Goal: Ask a question

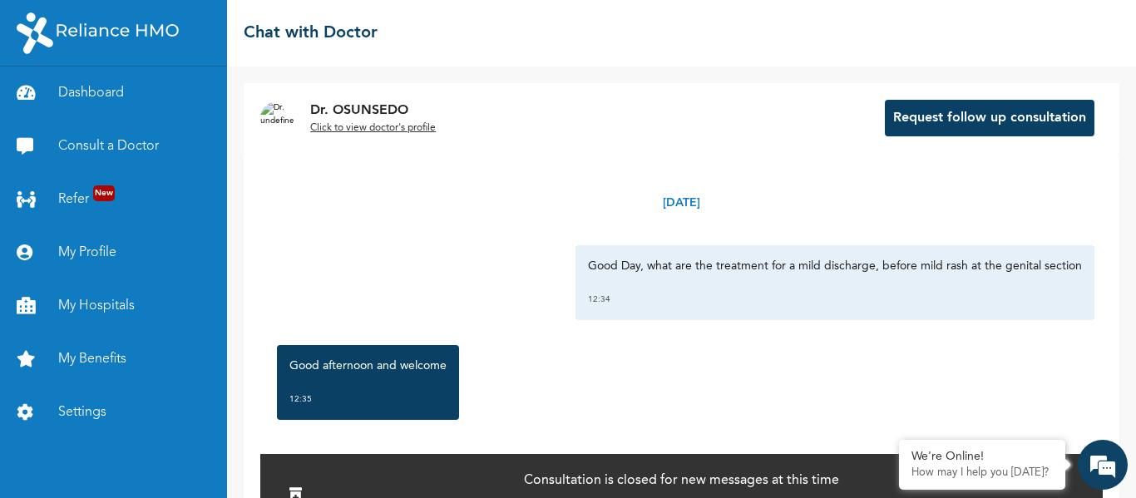
scroll to position [4756, 0]
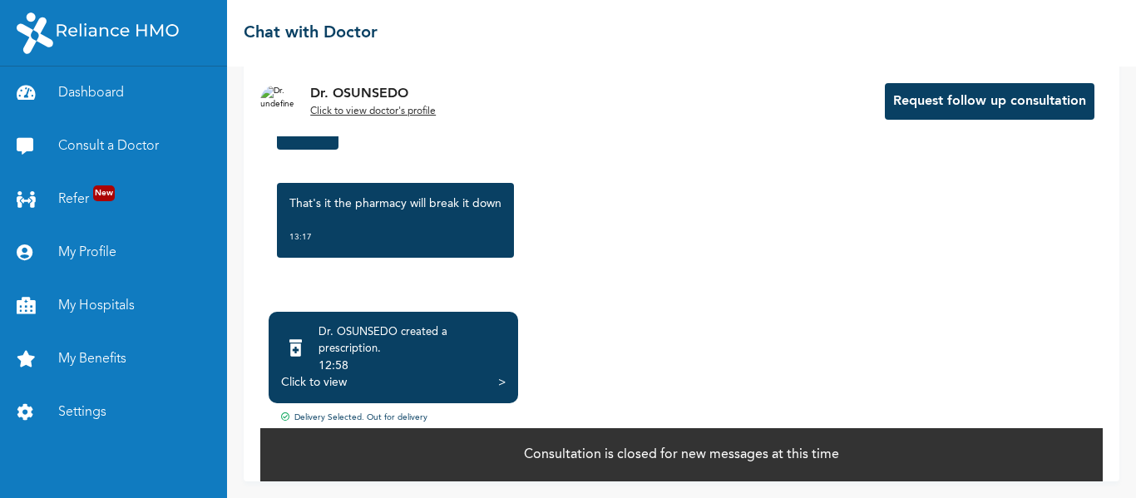
scroll to position [148, 0]
click at [370, 364] on div "12:58" at bounding box center [412, 366] width 187 height 17
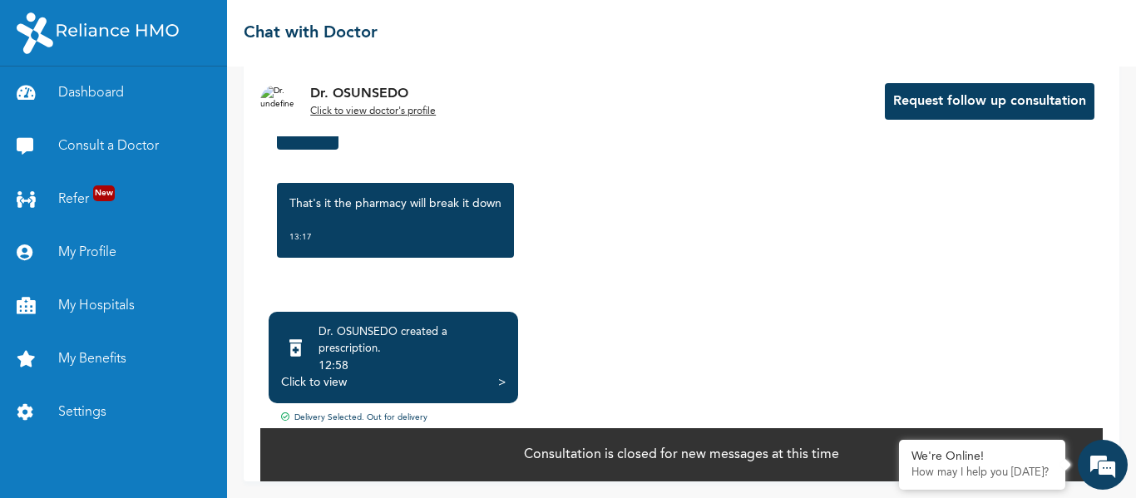
click at [504, 383] on div ">" at bounding box center [501, 382] width 7 height 17
click at [337, 377] on div "Click to view" at bounding box center [314, 382] width 66 height 17
click at [374, 352] on div "Dr. OSUNSEDO created a prescription ." at bounding box center [412, 340] width 187 height 33
click at [453, 367] on div "12:58" at bounding box center [412, 366] width 187 height 17
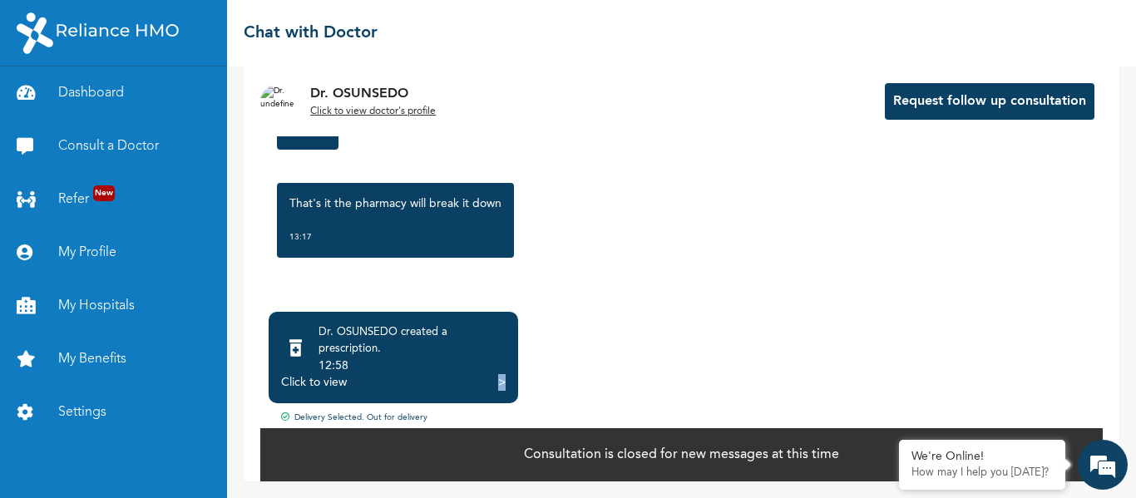
drag, startPoint x: 509, startPoint y: 378, endPoint x: 494, endPoint y: 382, distance: 15.5
click at [494, 382] on div "Dr. OSUNSEDO created a prescription . 12:58 Click to view >" at bounding box center [394, 358] width 250 height 92
click at [494, 382] on div "Click to view >" at bounding box center [393, 382] width 225 height 17
click at [503, 382] on div ">" at bounding box center [501, 382] width 7 height 17
click at [966, 464] on div "We're Online!" at bounding box center [982, 457] width 141 height 14
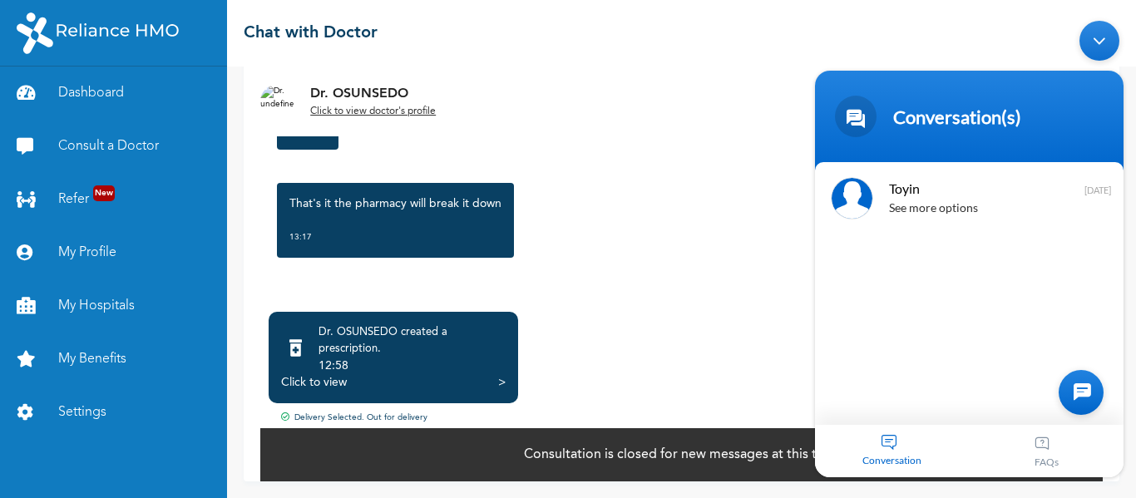
click at [952, 396] on div "Toyin See more options [DATE]" at bounding box center [969, 292] width 309 height 263
click at [1067, 383] on div at bounding box center [1081, 391] width 45 height 45
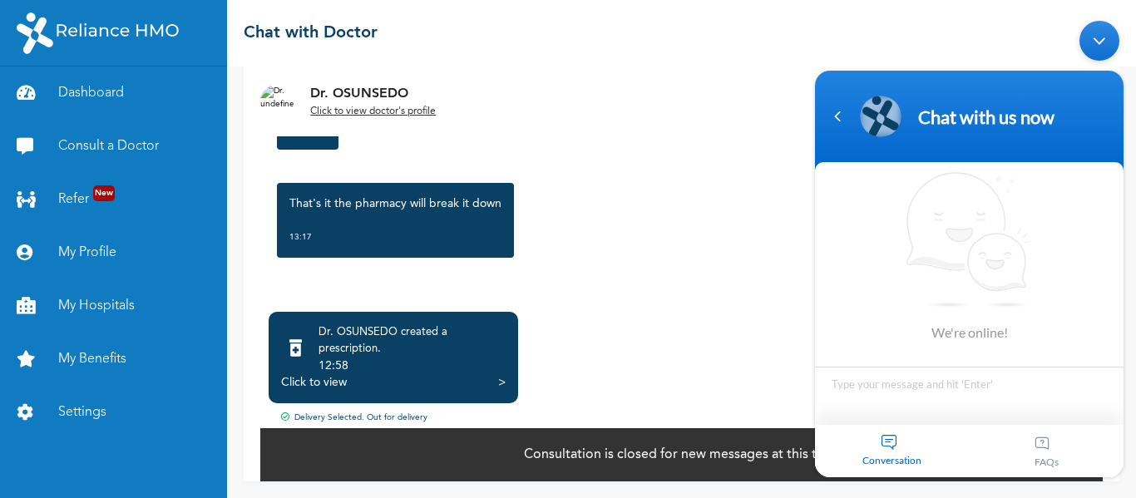
click at [987, 398] on textarea "Type your message and hit 'Enter'" at bounding box center [969, 395] width 309 height 58
type textarea "hy"
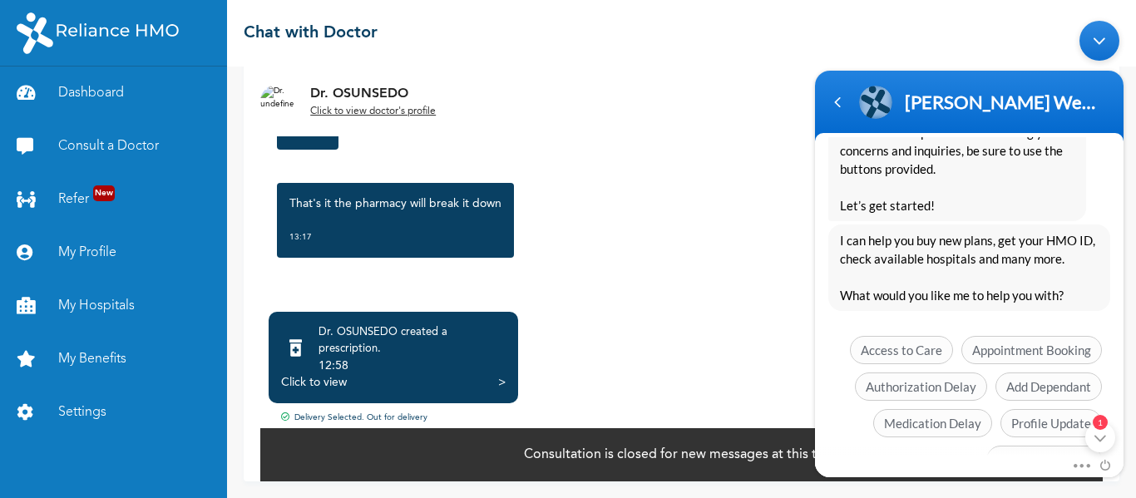
scroll to position [442, 0]
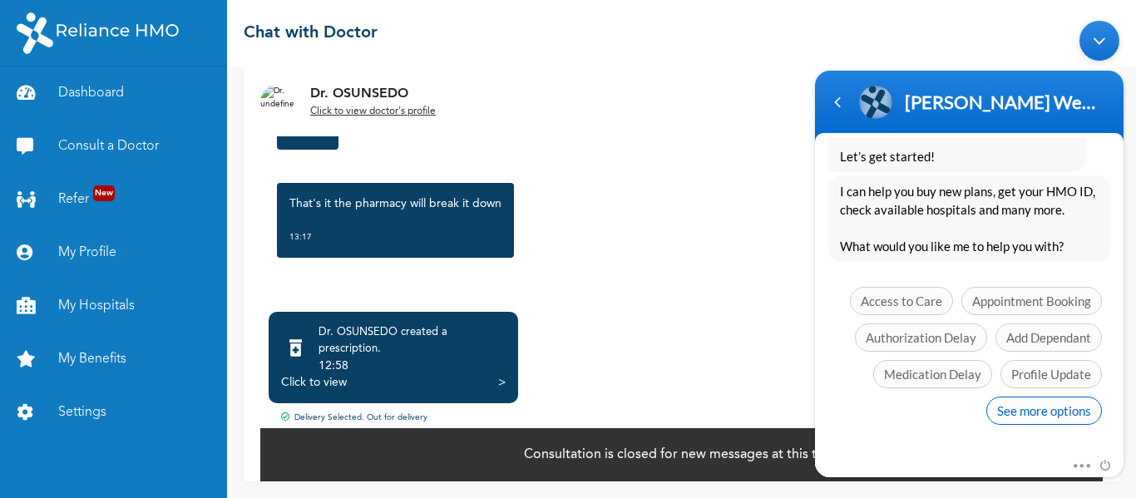
click at [1040, 418] on span "See more options" at bounding box center [1045, 410] width 116 height 28
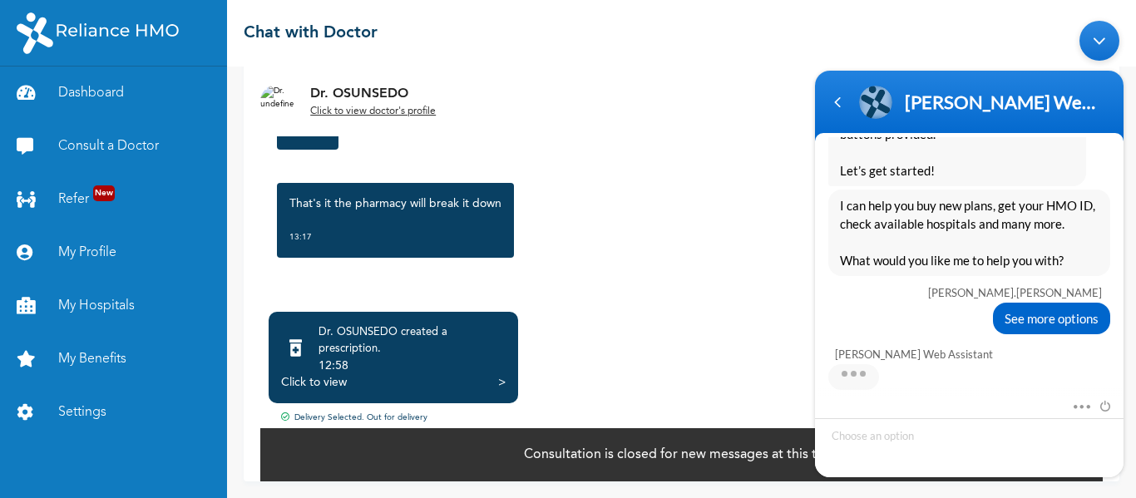
scroll to position [565, 0]
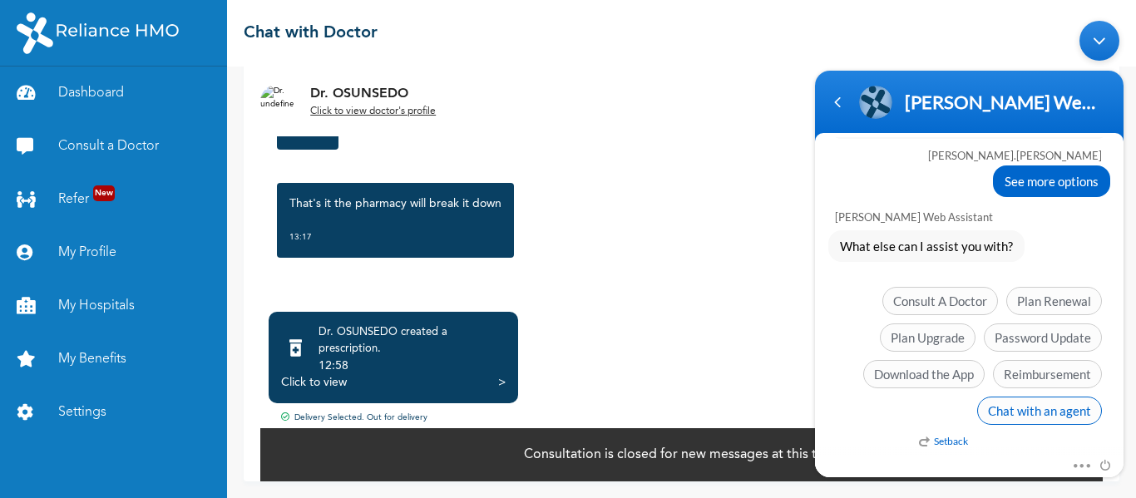
click at [1021, 404] on span "Chat with an agent" at bounding box center [1039, 410] width 125 height 28
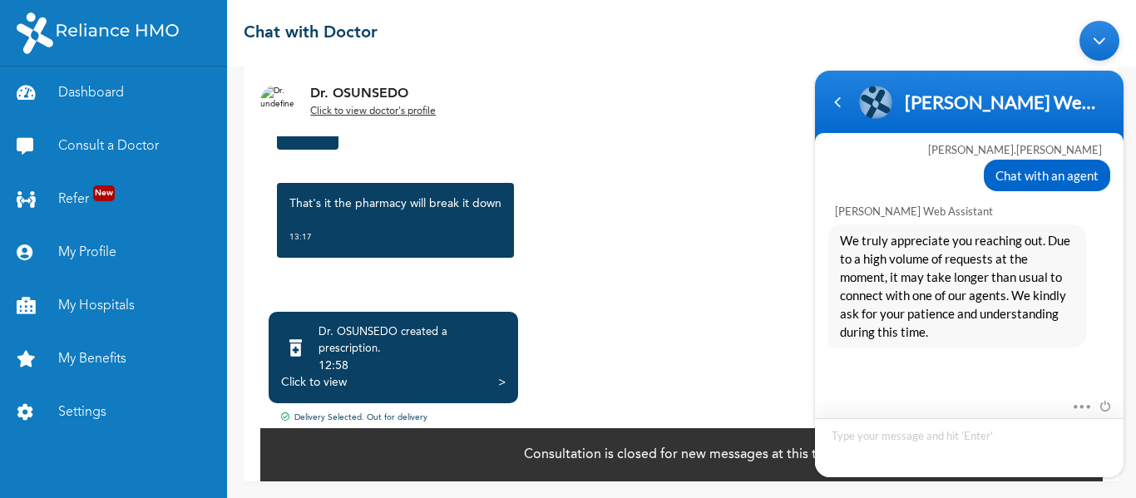
scroll to position [819, 0]
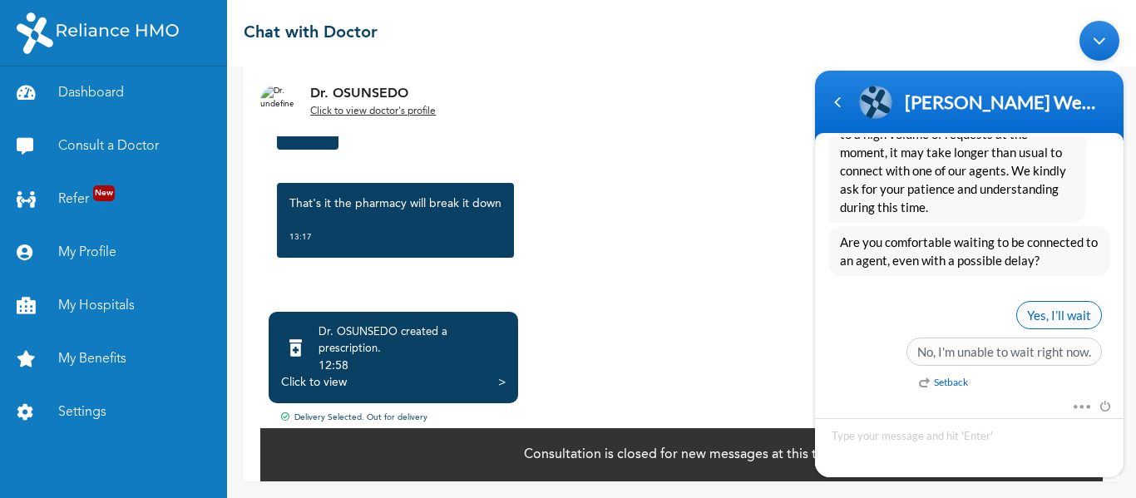
click at [1080, 309] on span "Yes, I’ll wait" at bounding box center [1060, 314] width 86 height 28
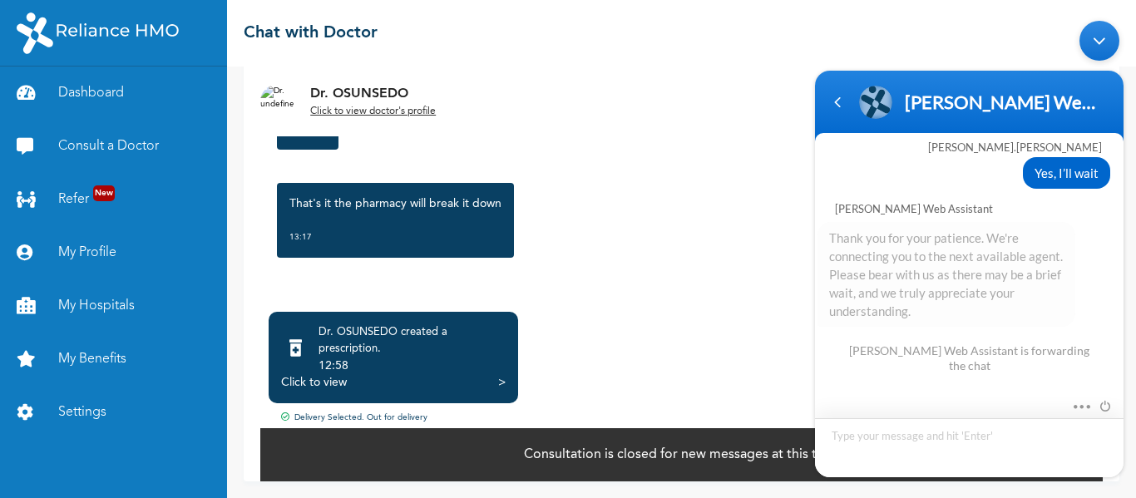
scroll to position [1026, 0]
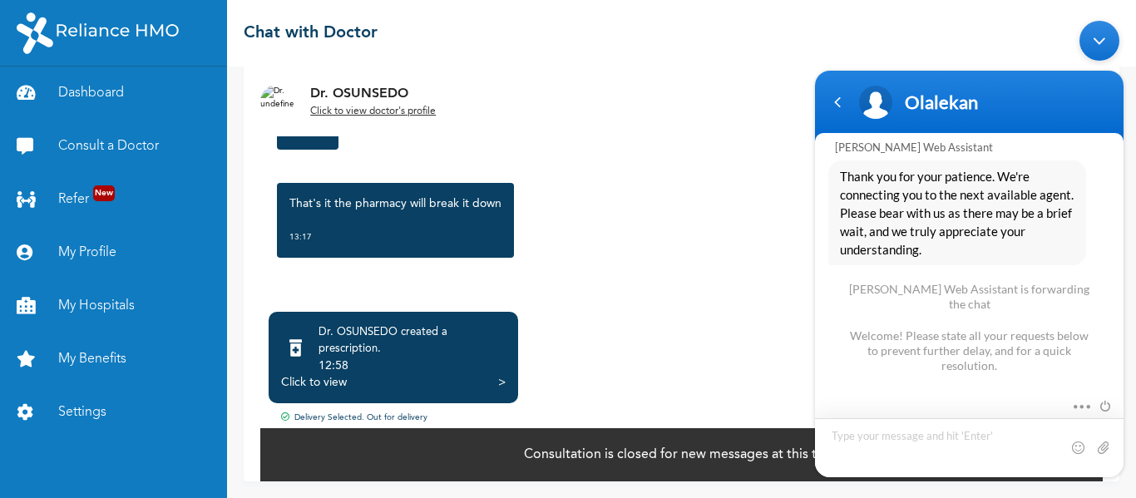
click at [948, 423] on textarea "Type your message and hit 'Enter'" at bounding box center [969, 447] width 309 height 59
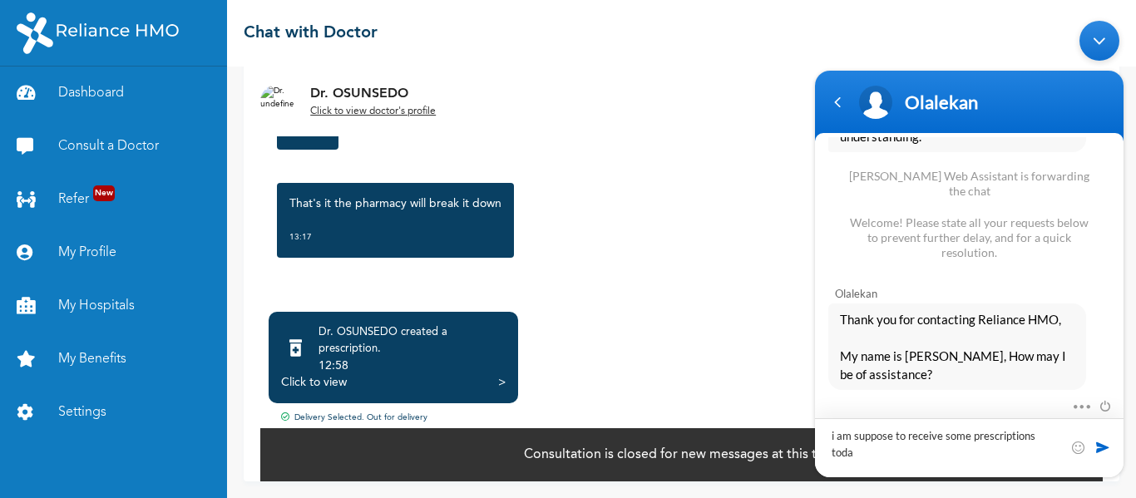
type textarea "i am suppose to receive some prescriptions [DATE]"
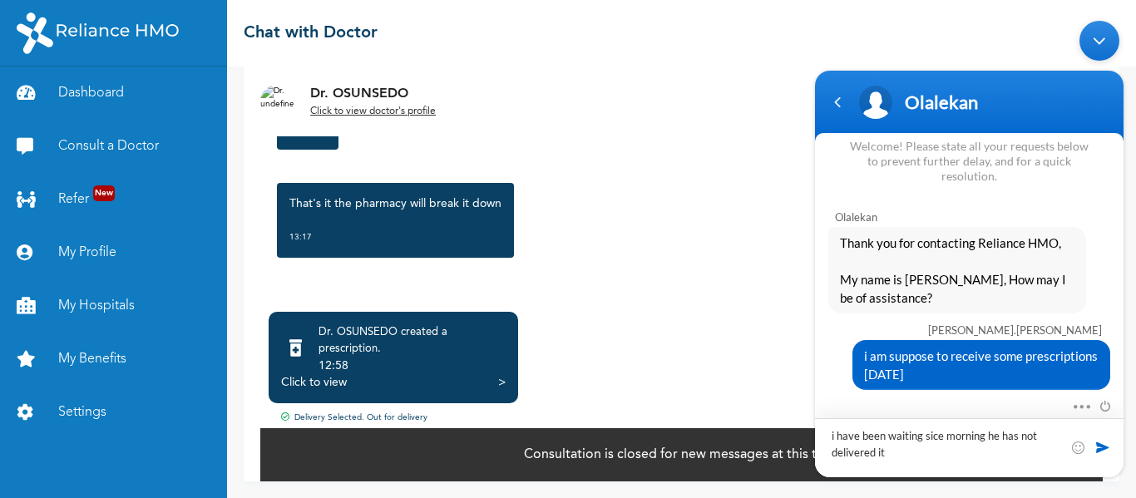
type textarea "i have been waiting sice morning he has not delivered it"
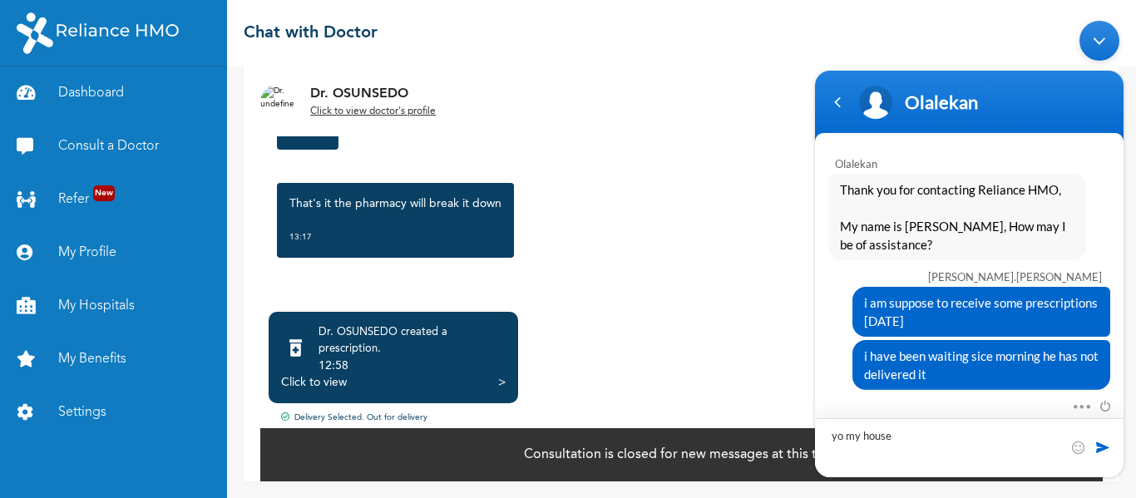
type textarea "yo my house"
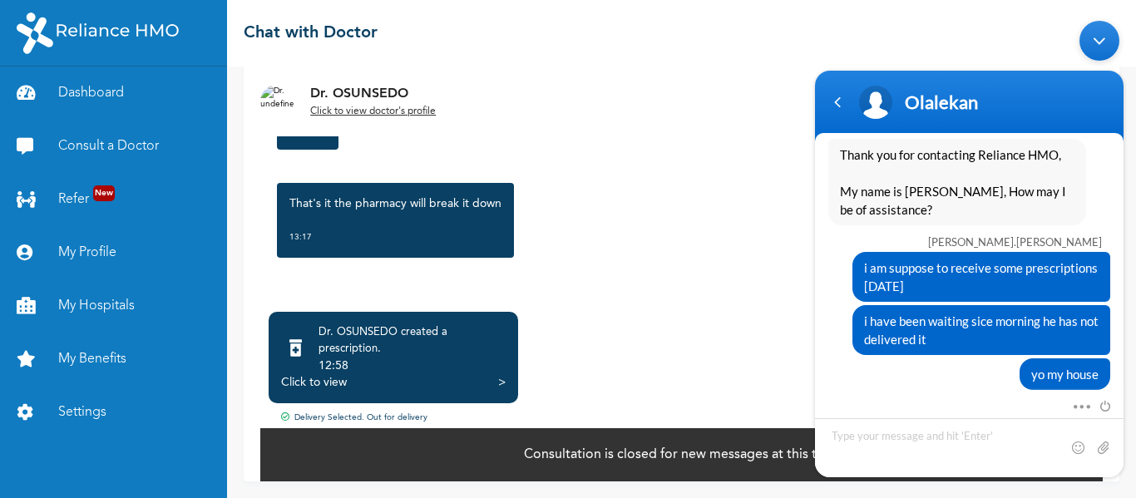
click at [481, 380] on div "Click to view >" at bounding box center [393, 382] width 225 height 17
click at [500, 384] on div ">" at bounding box center [501, 382] width 7 height 17
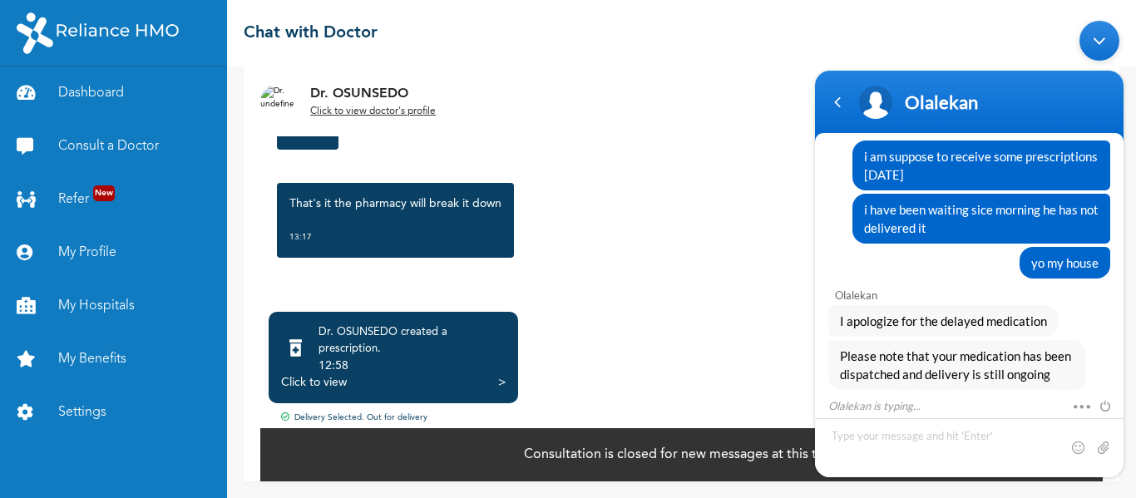
scroll to position [1523, 0]
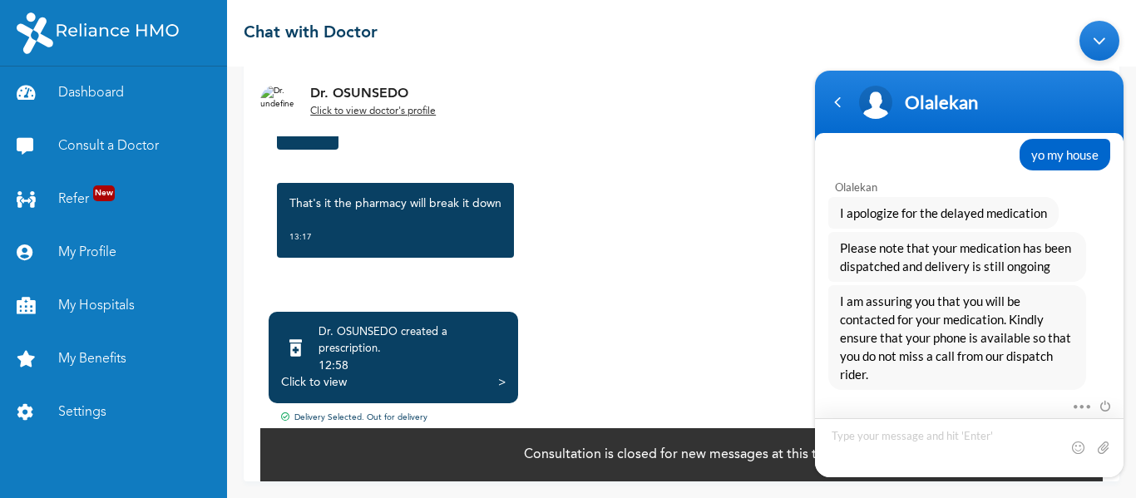
click at [884, 434] on textarea "Type your message and hit 'Enter'" at bounding box center [969, 447] width 309 height 59
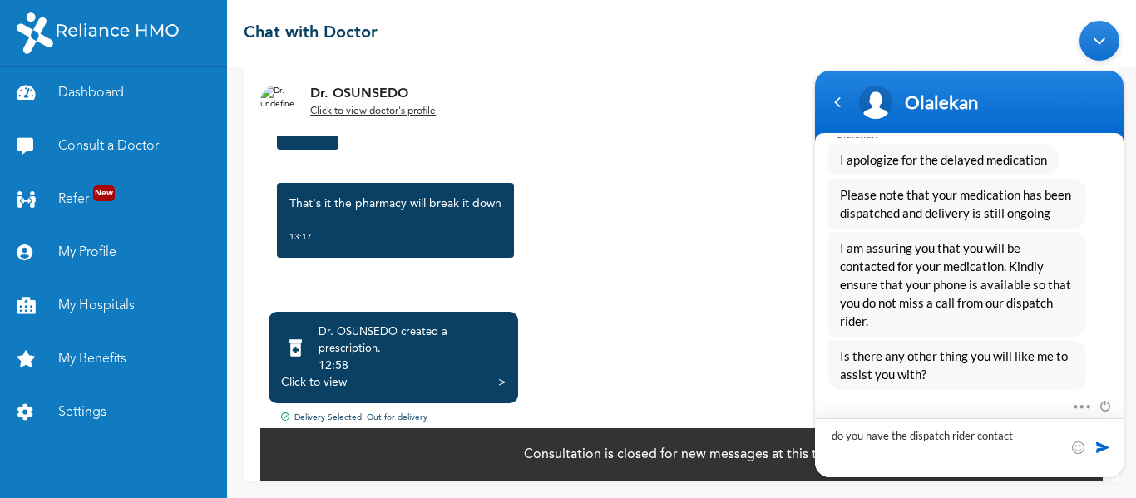
type textarea "do you have the dispatch rider contact"
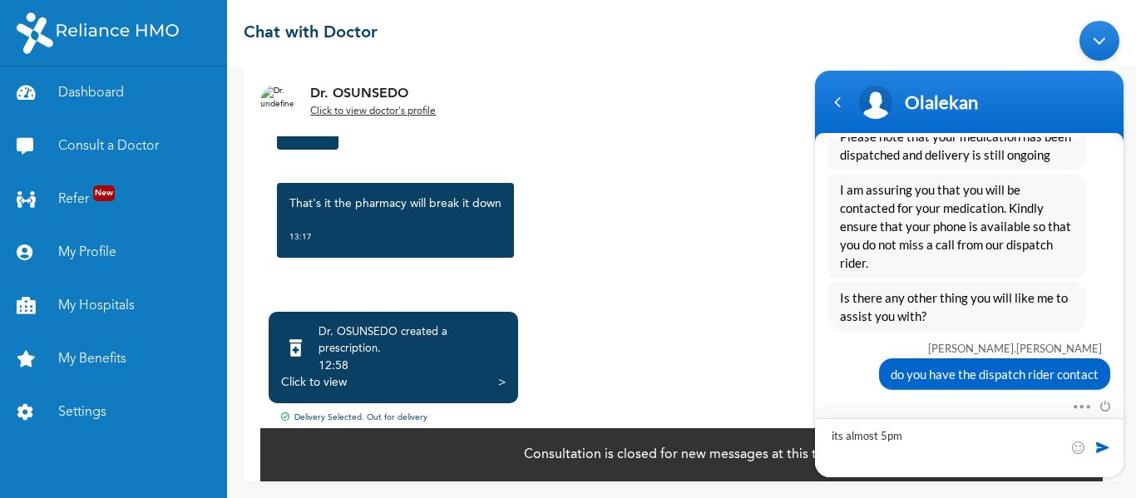
type textarea "its almost 5pm"
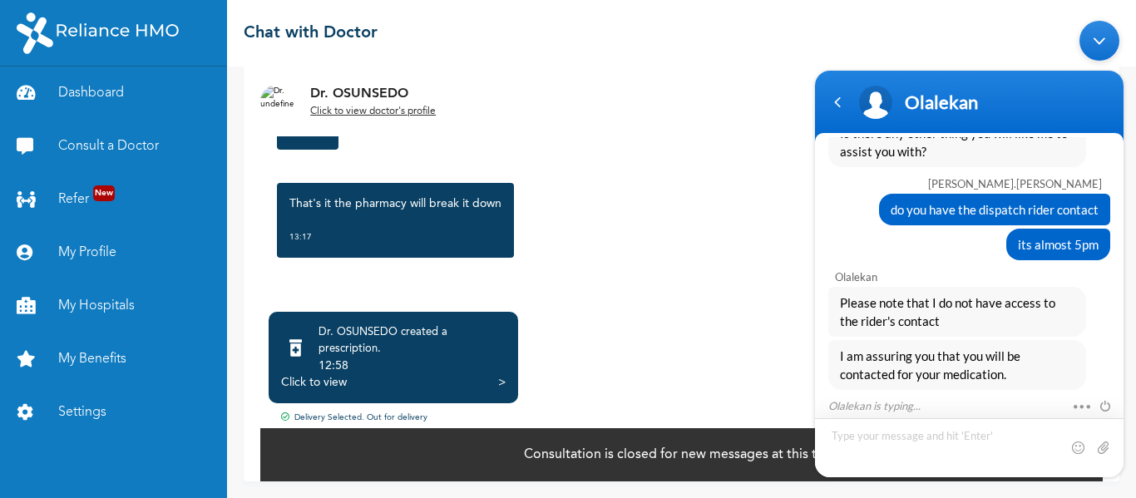
scroll to position [1853, 0]
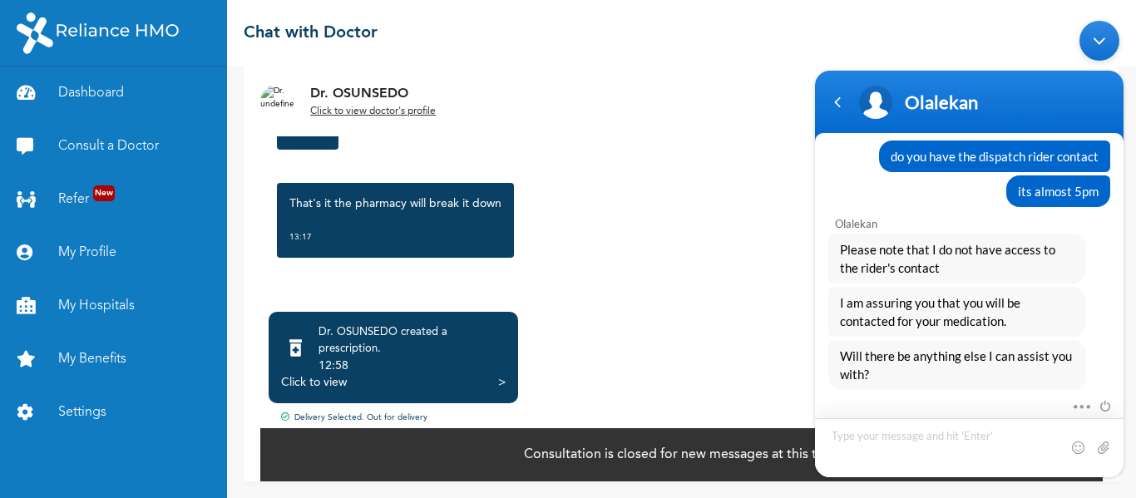
click at [924, 435] on textarea "Type your message and hit 'Enter'" at bounding box center [969, 447] width 309 height 59
type textarea "my whole day is wasted"
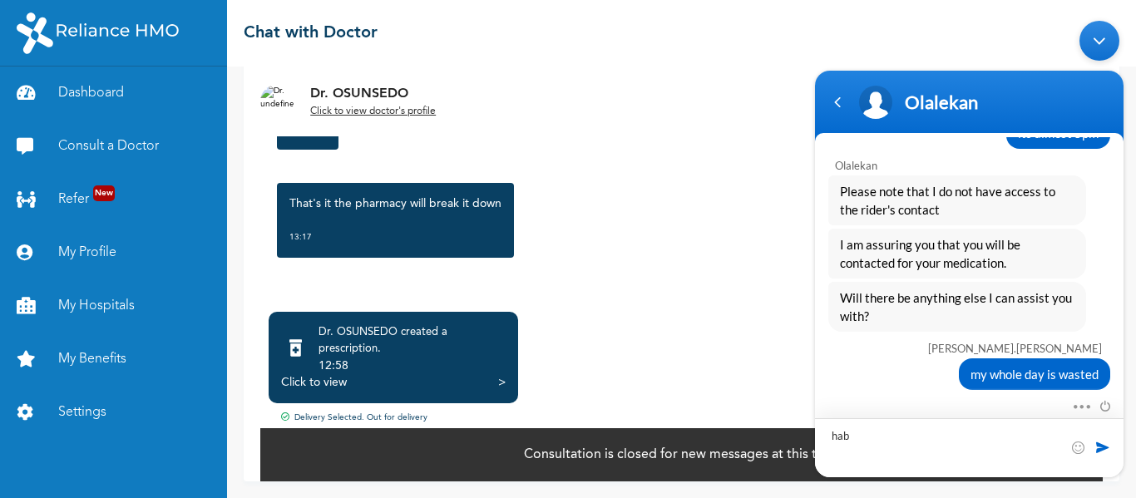
type textarea "haba"
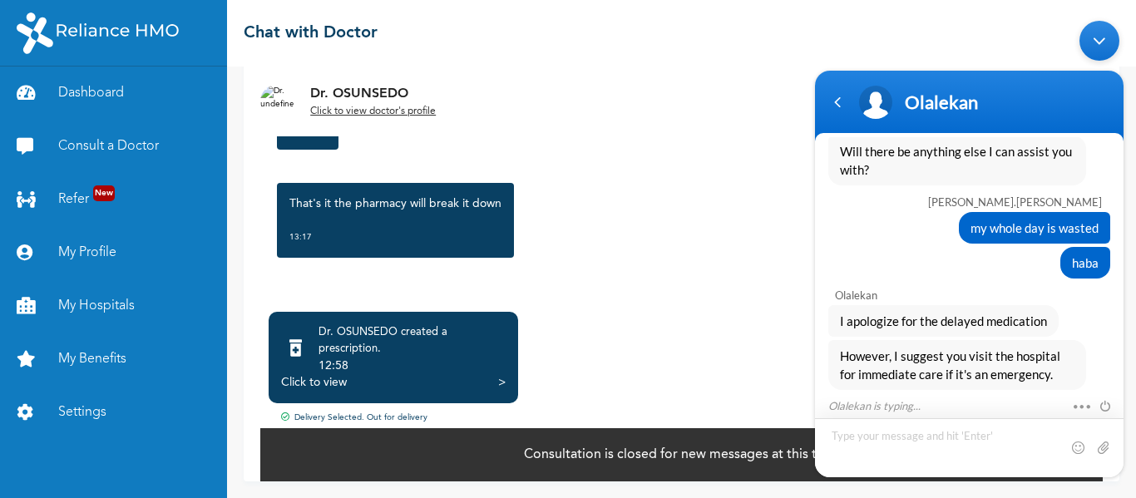
scroll to position [2092, 0]
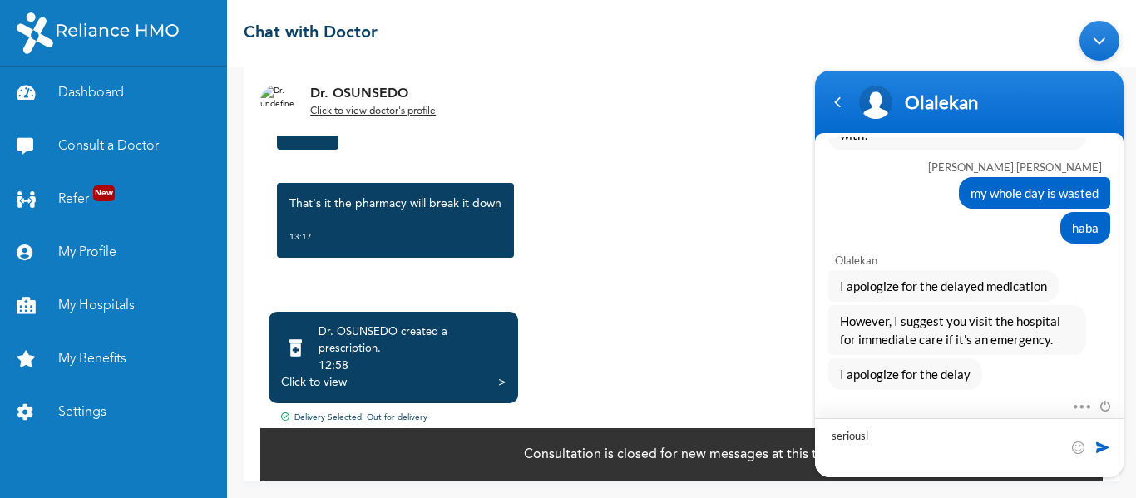
type textarea "seriously"
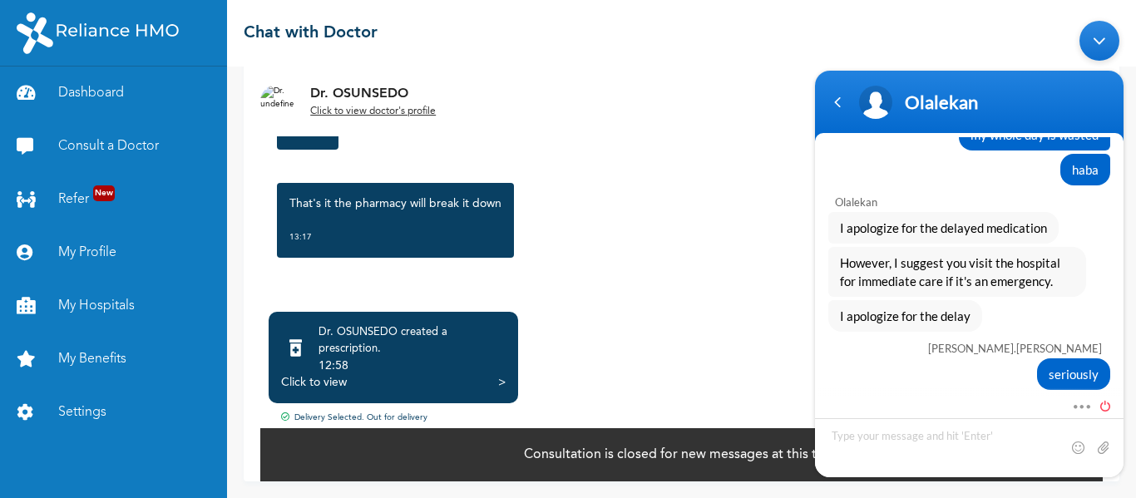
click at [1104, 403] on span at bounding box center [1101, 403] width 18 height 15
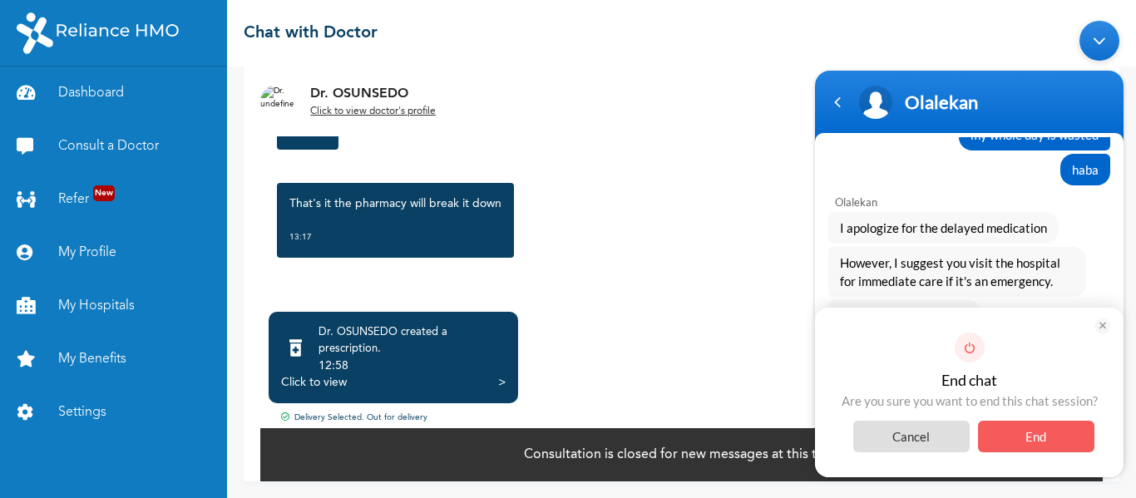
click at [1024, 426] on span "End" at bounding box center [1036, 436] width 116 height 32
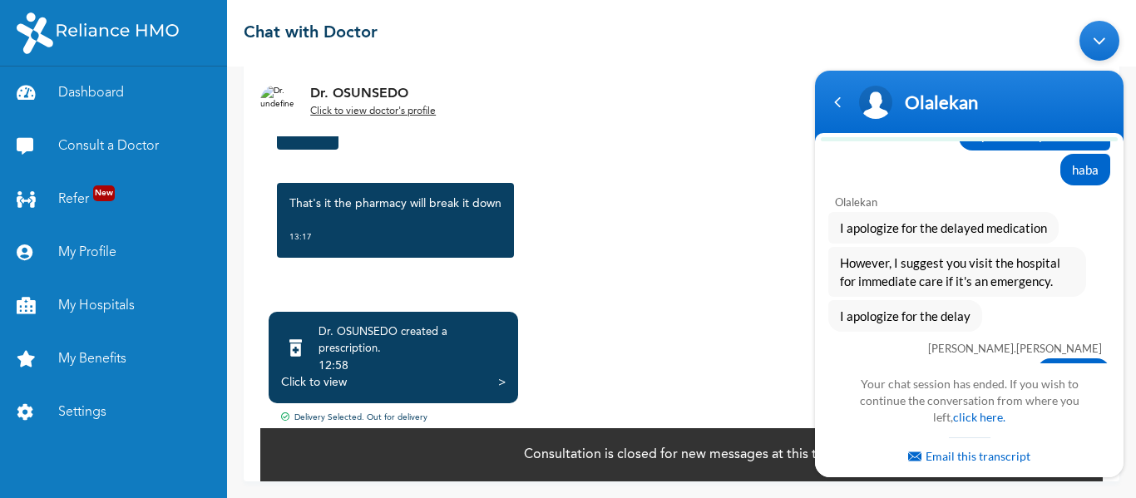
scroll to position [2348, 0]
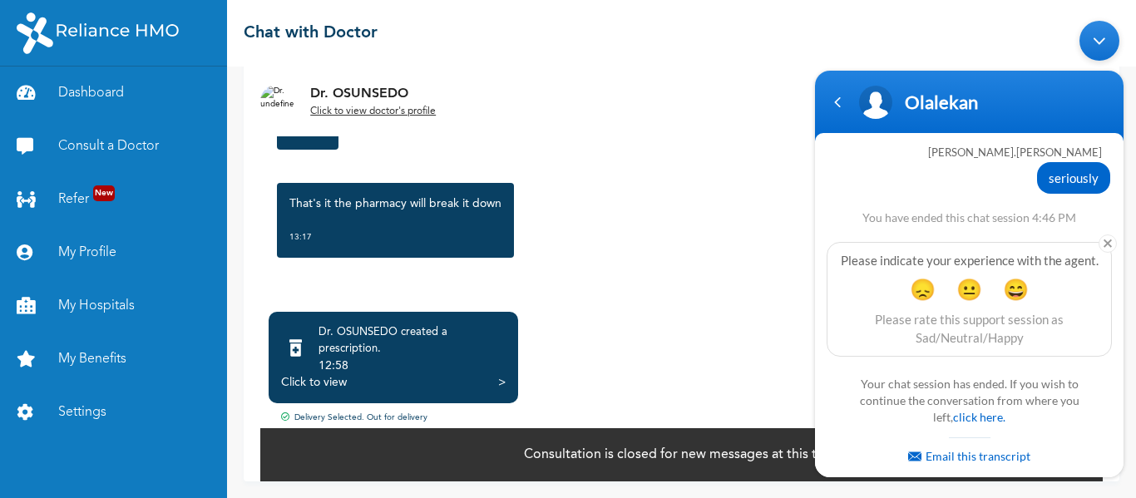
click at [712, 82] on div "Dr. OSUNSEDO Click to view doctor's profile Request follow up consultation" at bounding box center [682, 102] width 876 height 70
click at [720, 77] on div "Dr. OSUNSEDO Click to view doctor's profile Request follow up consultation" at bounding box center [682, 102] width 876 height 70
click at [692, 286] on div "[DATE] Good Day, what are the treatment for a mild discharge, before mild rash …" at bounding box center [681, 154] width 843 height 299
